Goal: Task Accomplishment & Management: Manage account settings

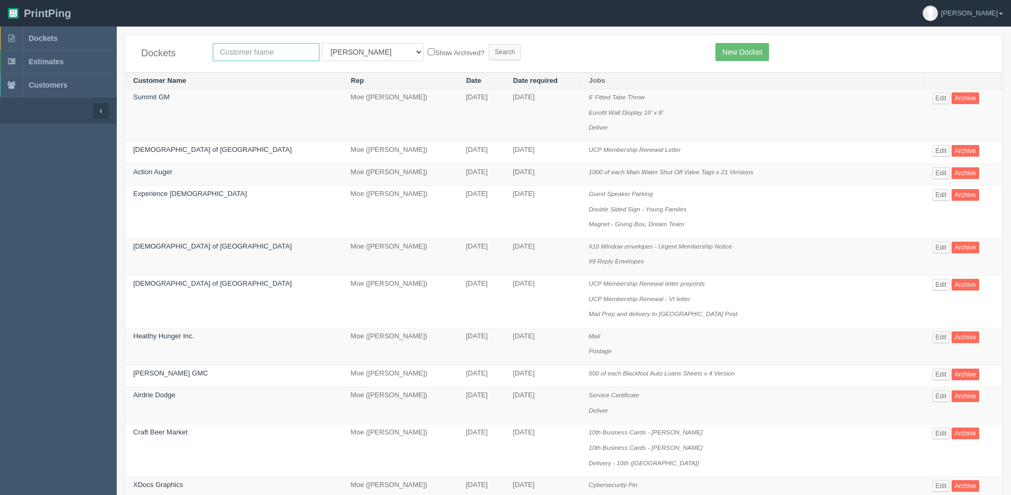
click at [244, 53] on input "text" at bounding box center [266, 52] width 107 height 18
type input "action"
click at [489, 44] on input "Search" at bounding box center [505, 52] width 32 height 16
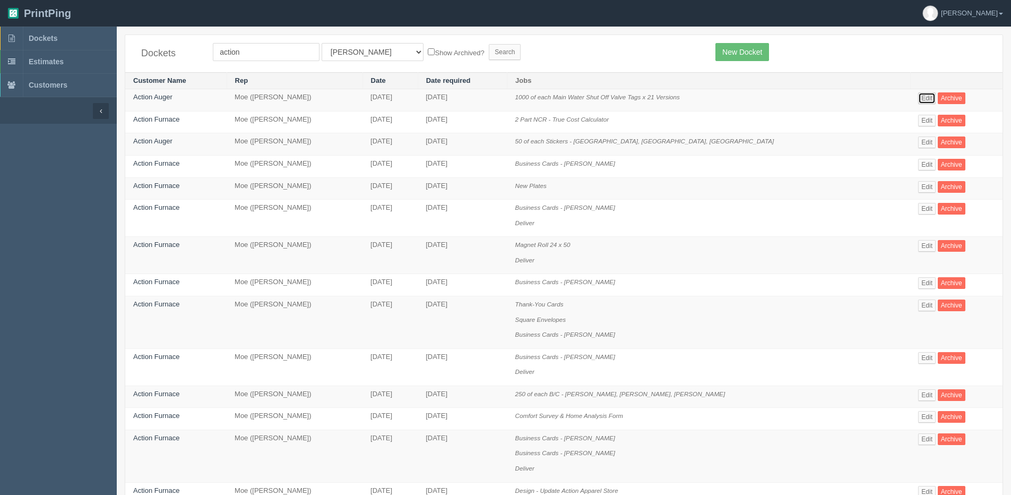
click at [921, 98] on link "Edit" at bounding box center [927, 98] width 18 height 12
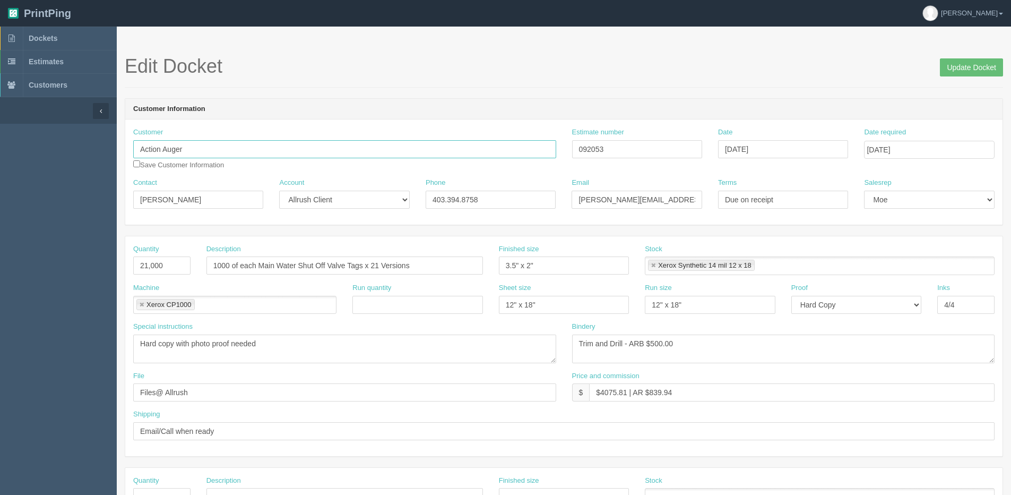
drag, startPoint x: 194, startPoint y: 150, endPoint x: 49, endPoint y: 149, distance: 144.4
click at [61, 150] on section "Dockets Estimates Customers" at bounding box center [505, 496] width 1011 height 938
type input "The Gentlemen Pros"
click at [136, 164] on input "checkbox" at bounding box center [136, 163] width 7 height 7
checkbox input "true"
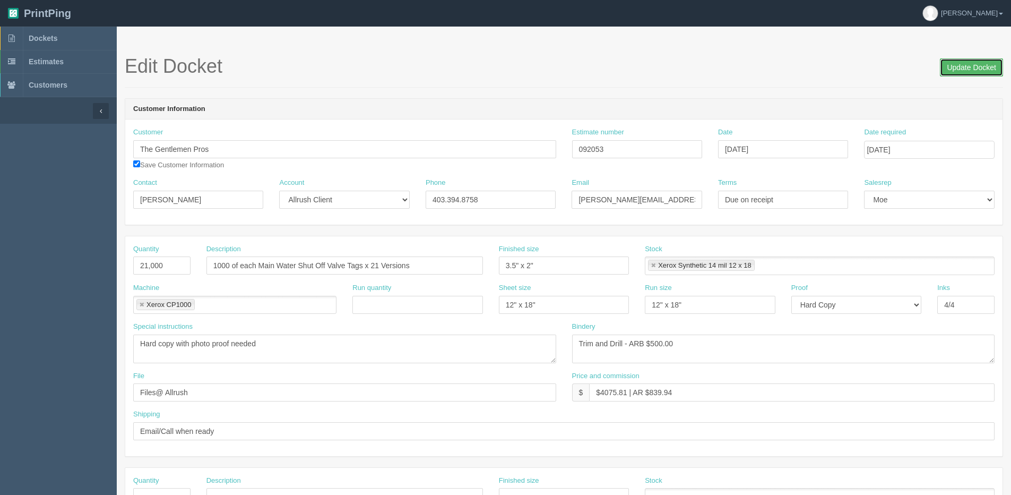
click at [982, 58] on input "Update Docket" at bounding box center [971, 67] width 63 height 18
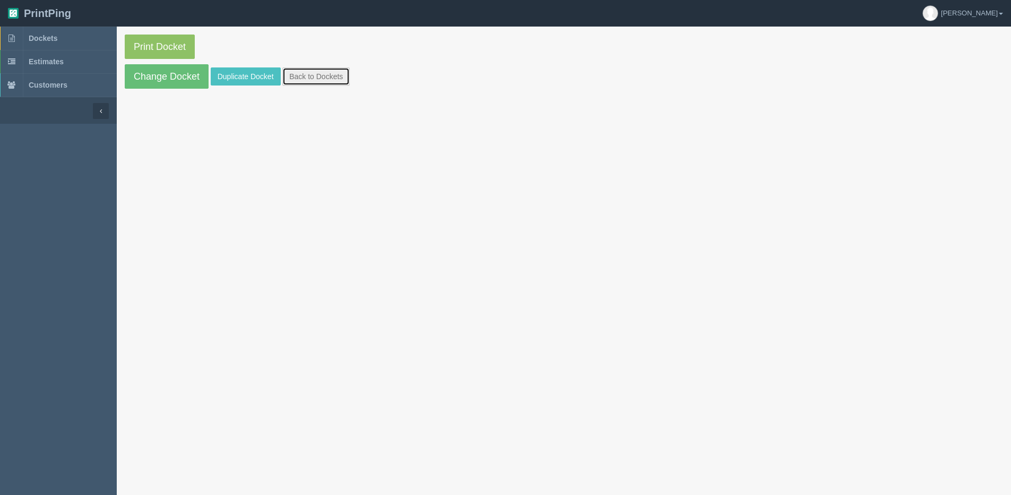
click at [299, 80] on link "Back to Dockets" at bounding box center [315, 76] width 67 height 18
